Goal: Book appointment/travel/reservation

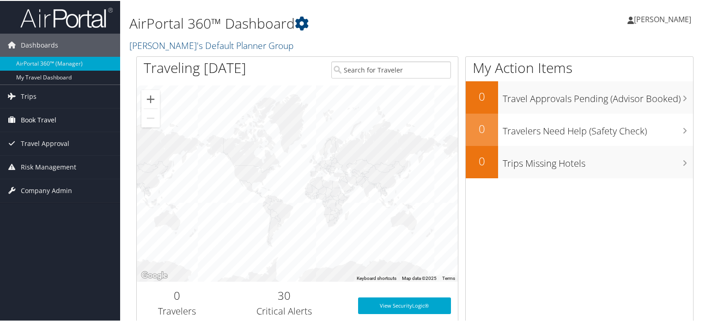
click at [51, 123] on span "Book Travel" at bounding box center [39, 119] width 36 height 23
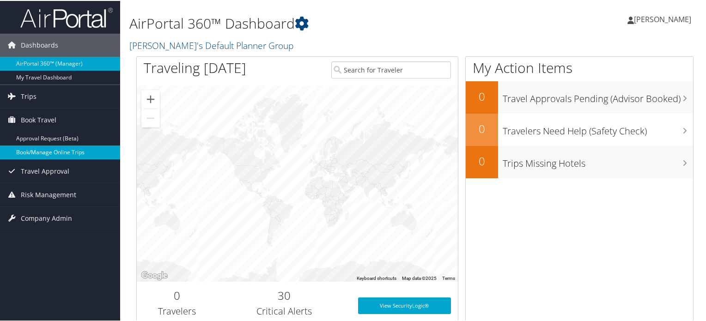
click at [53, 151] on link "Book/Manage Online Trips" at bounding box center [60, 152] width 120 height 14
